Goal: Task Accomplishment & Management: Use online tool/utility

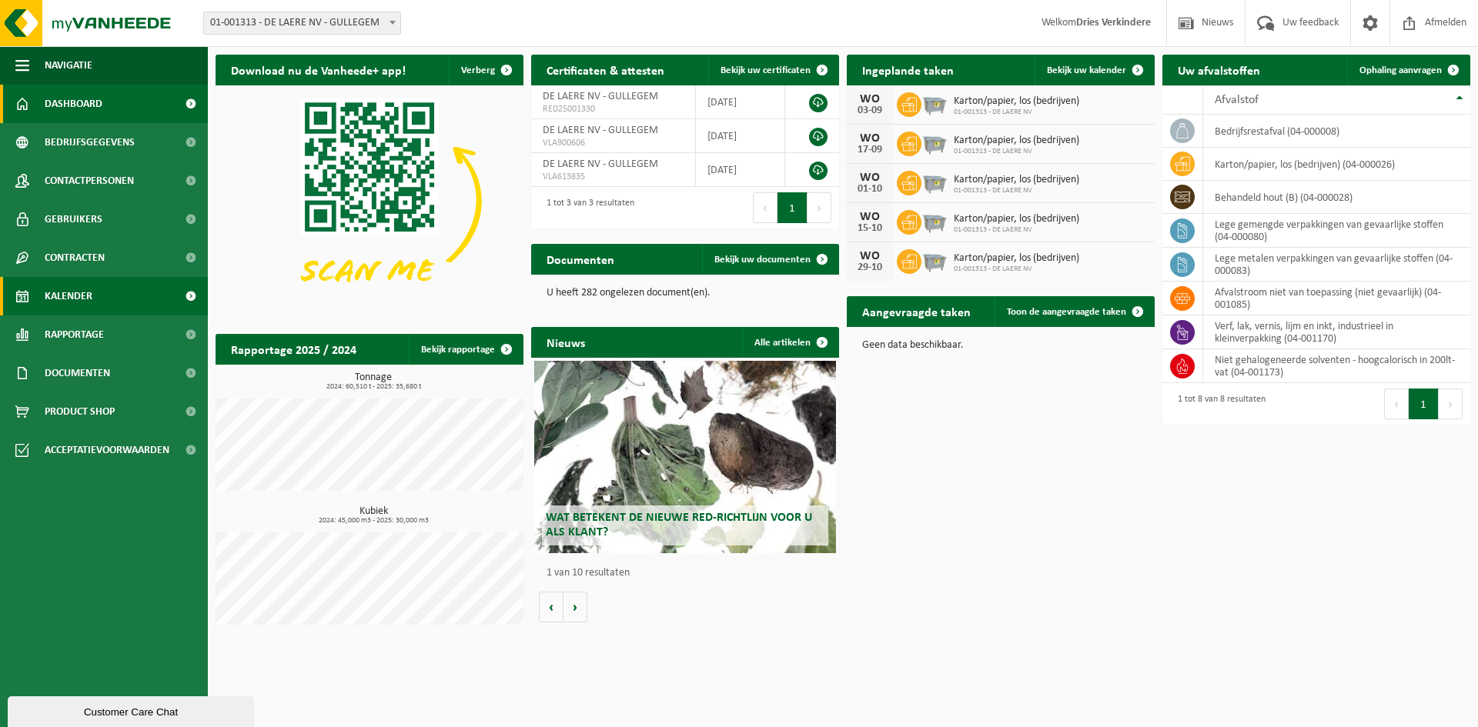
click at [74, 291] on span "Kalender" at bounding box center [69, 296] width 48 height 38
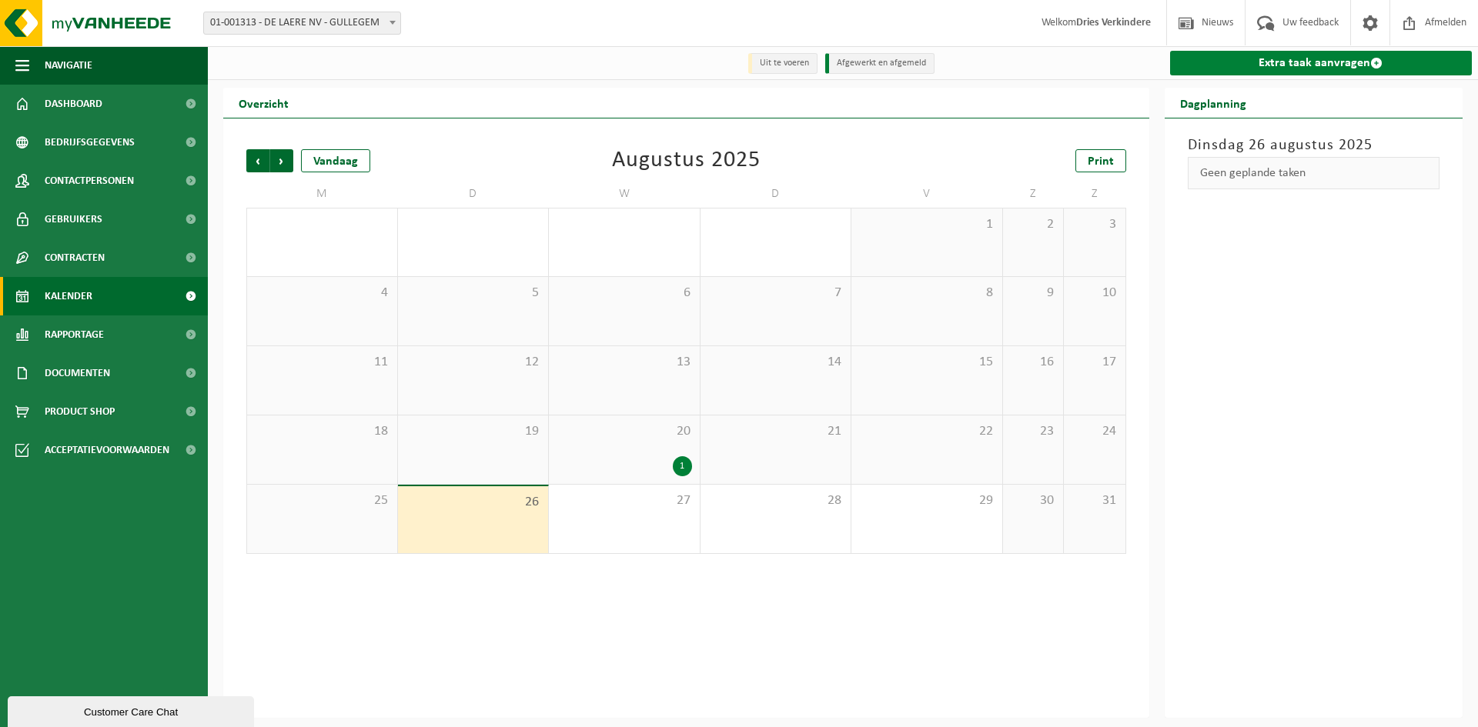
click at [1309, 60] on link "Extra taak aanvragen" at bounding box center [1321, 63] width 303 height 25
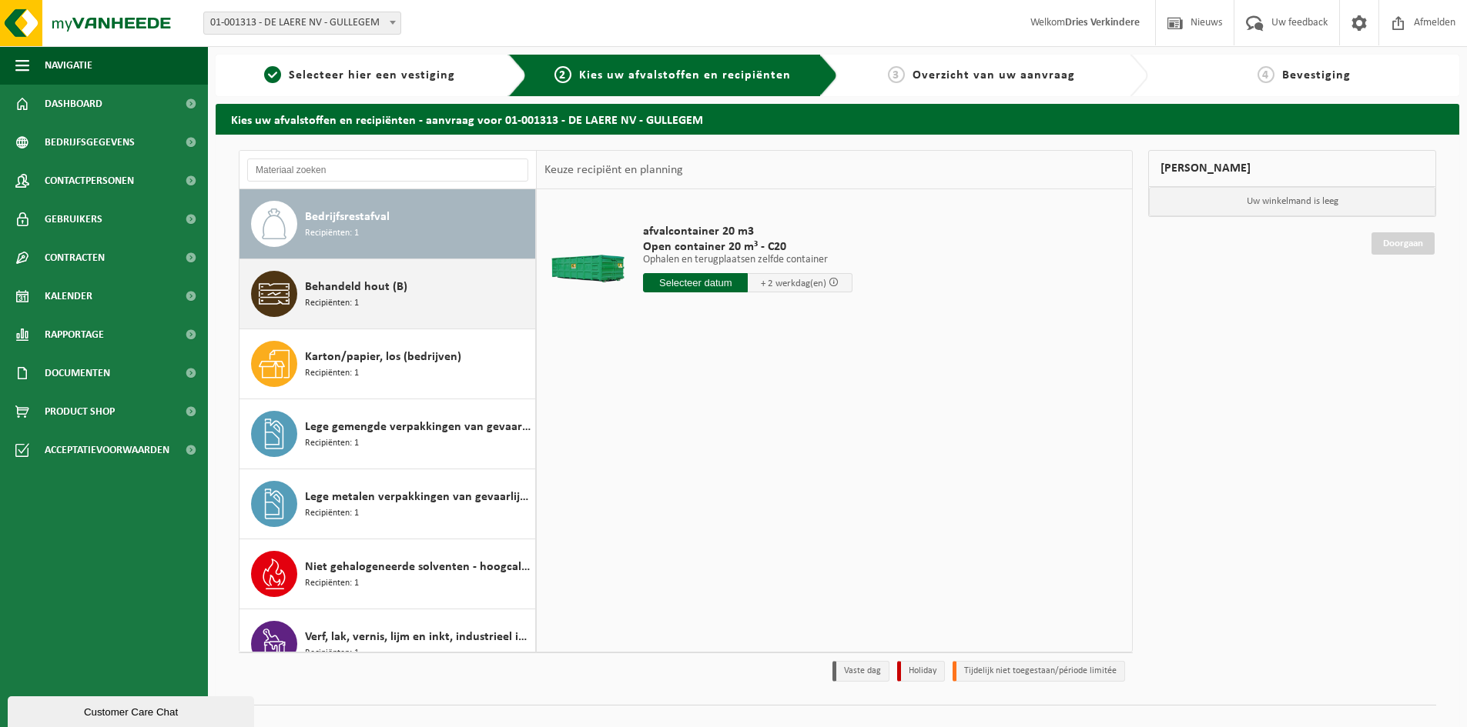
click at [352, 299] on span "Recipiënten: 1" at bounding box center [332, 303] width 54 height 15
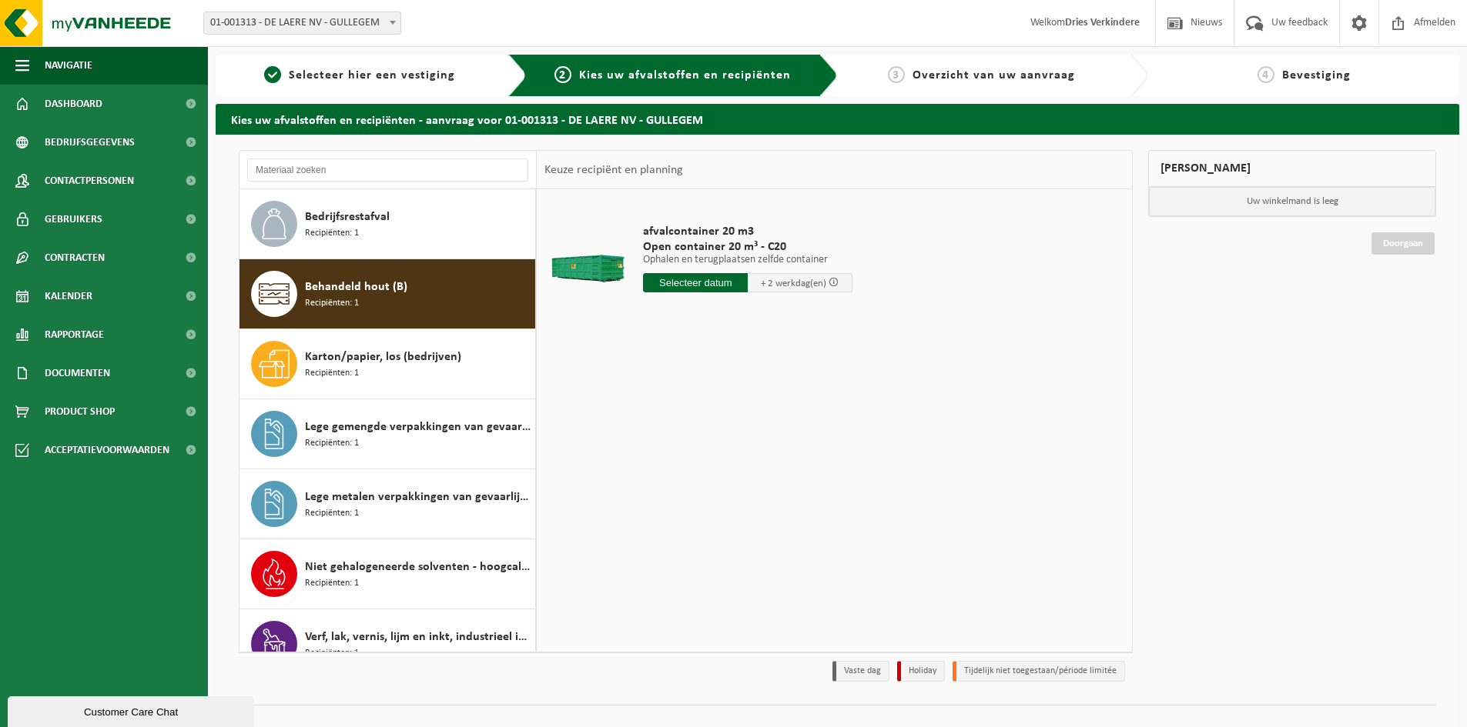
scroll to position [27, 0]
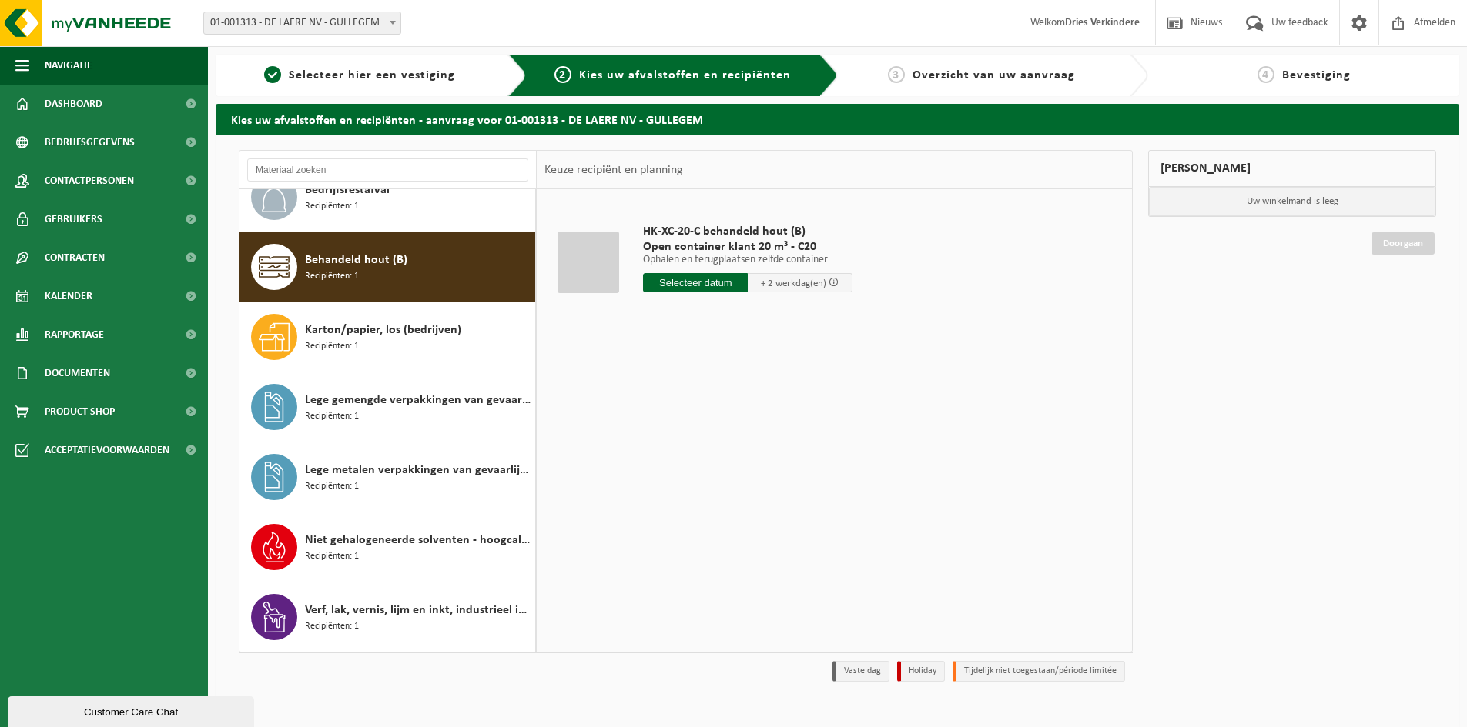
click at [691, 283] on input "text" at bounding box center [695, 282] width 105 height 19
click at [764, 470] on div "29" at bounding box center [765, 469] width 27 height 25
type input "Van 2025-08-29"
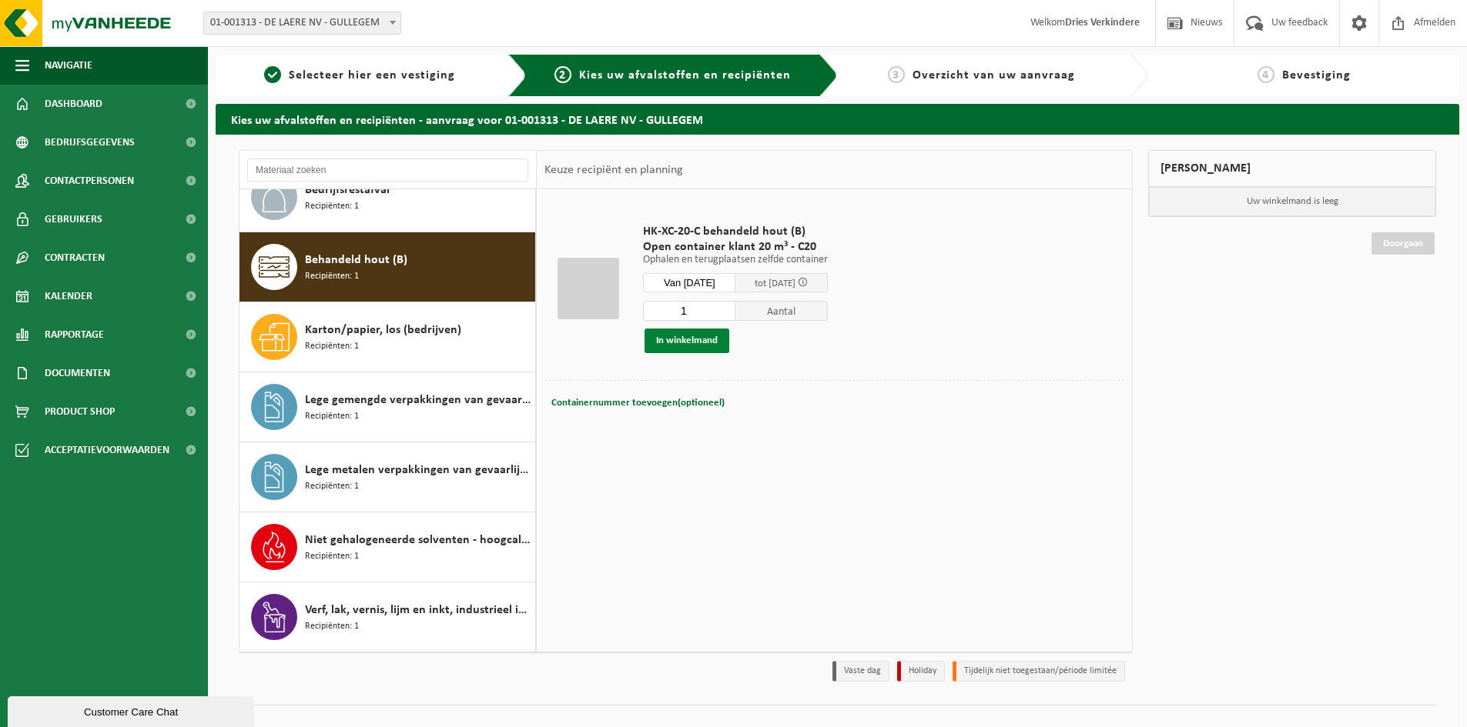
click at [693, 343] on button "In winkelmand" at bounding box center [686, 341] width 85 height 25
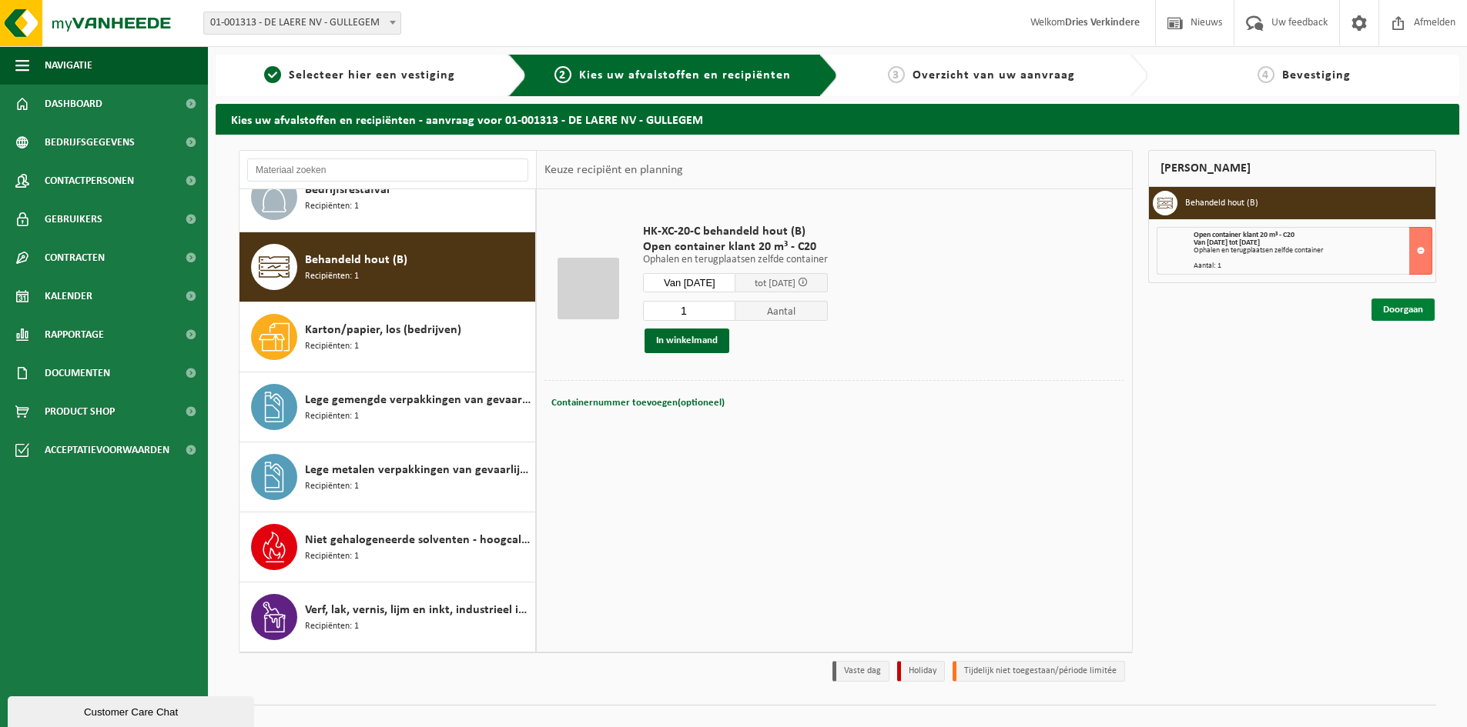
click at [1395, 308] on link "Doorgaan" at bounding box center [1402, 310] width 63 height 22
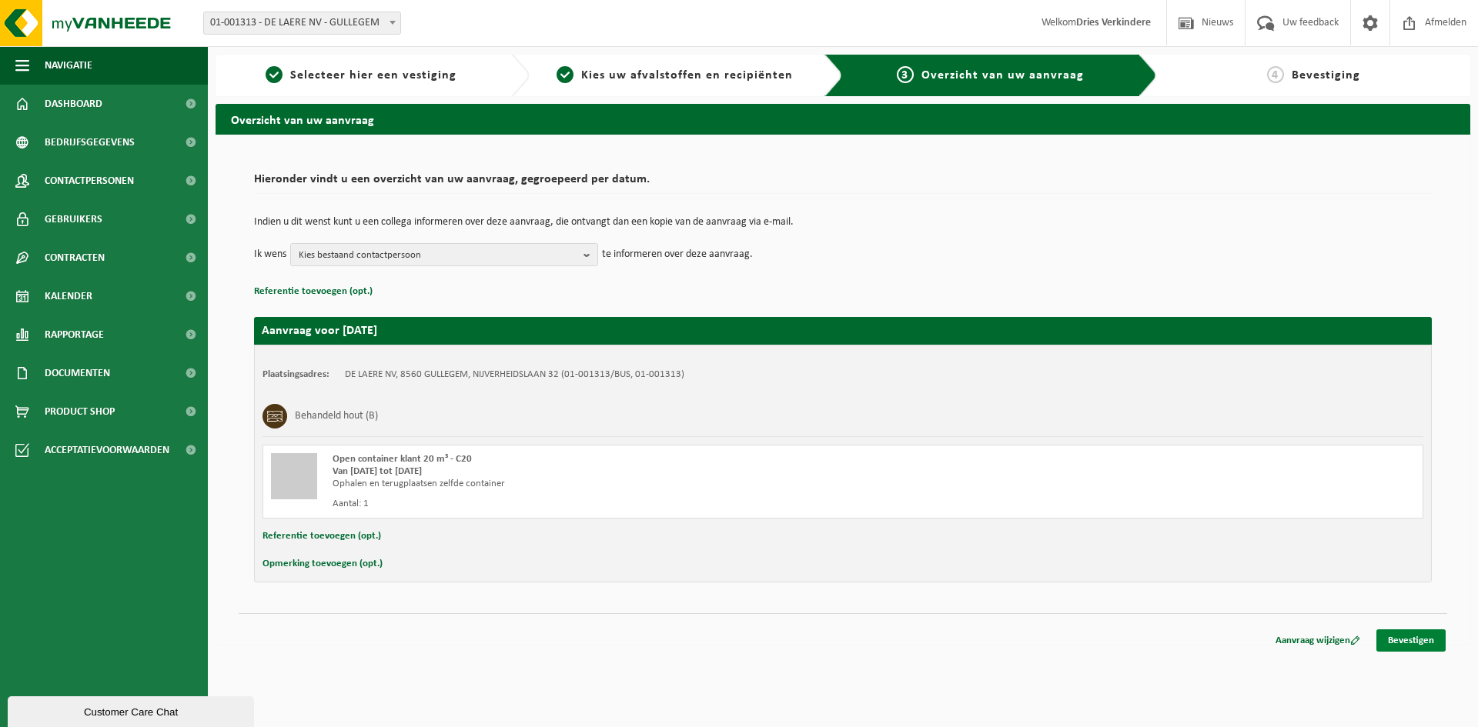
click at [1416, 637] on link "Bevestigen" at bounding box center [1410, 641] width 69 height 22
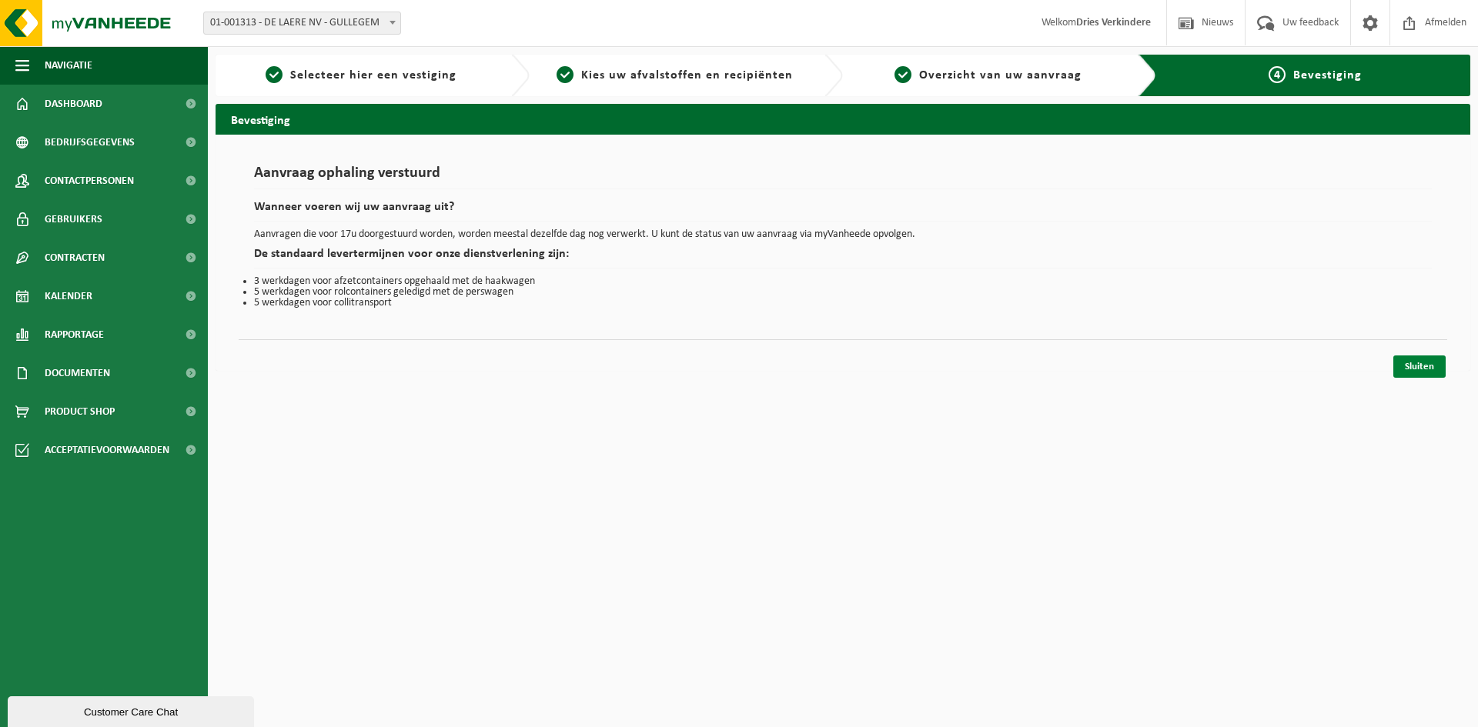
click at [1423, 367] on link "Sluiten" at bounding box center [1419, 367] width 52 height 22
